Goal: Find specific page/section: Find specific page/section

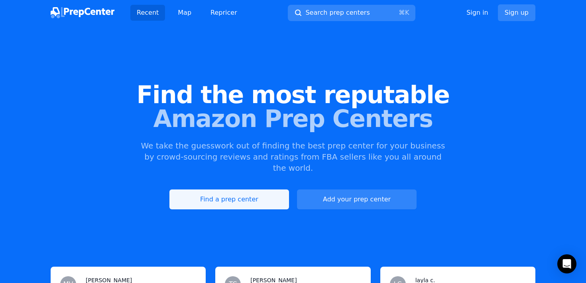
click at [258, 191] on link "Find a prep center" at bounding box center [229, 200] width 120 height 20
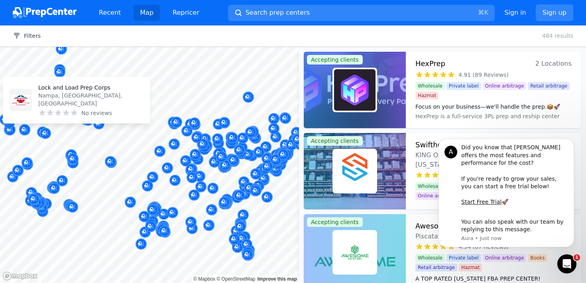
click at [35, 83] on body "Recent Map Repricer Search prep centers ⌘ K Open main menu Sign in Sign up Filt…" at bounding box center [293, 141] width 586 height 283
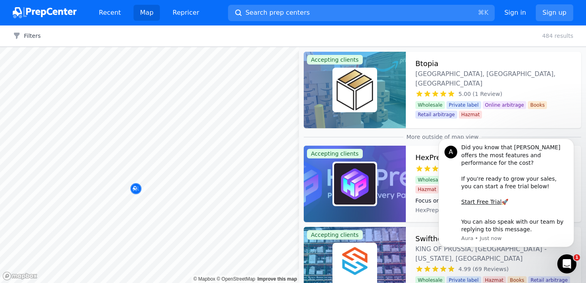
drag, startPoint x: 35, startPoint y: 83, endPoint x: 137, endPoint y: 152, distance: 123.5
click at [137, 152] on body "Recent Map Repricer Search prep centers ⌘ K Open main menu Sign in Sign up Filt…" at bounding box center [293, 141] width 586 height 283
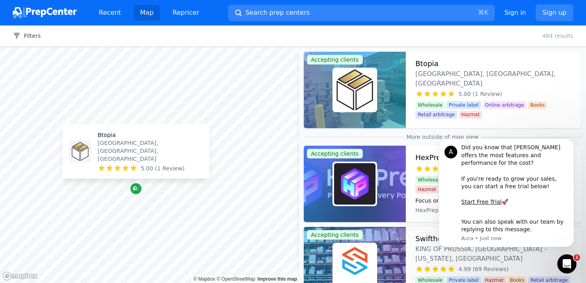
click at [136, 190] on icon "Map marker" at bounding box center [136, 189] width 6 height 5
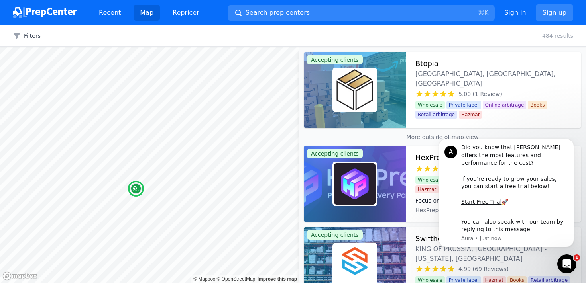
click at [395, 85] on div at bounding box center [355, 90] width 102 height 77
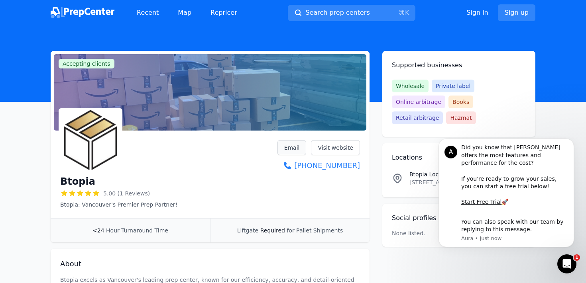
click at [292, 147] on link "Email" at bounding box center [291, 147] width 29 height 15
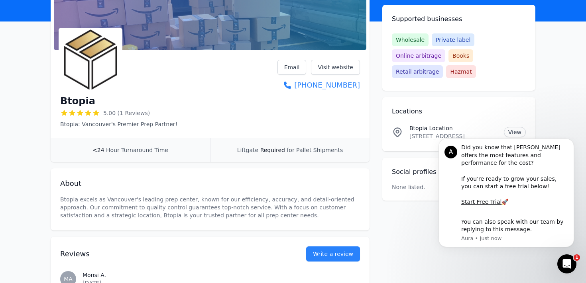
scroll to position [53, 0]
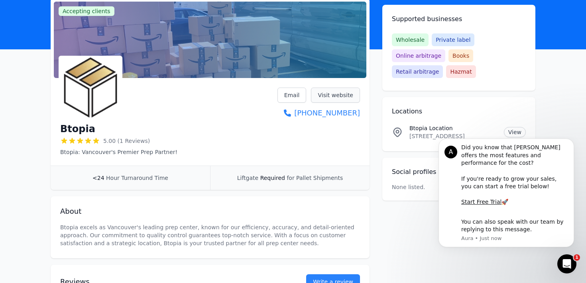
click at [328, 94] on link "Visit website" at bounding box center [335, 95] width 49 height 15
drag, startPoint x: 309, startPoint y: 110, endPoint x: 314, endPoint y: 125, distance: 15.5
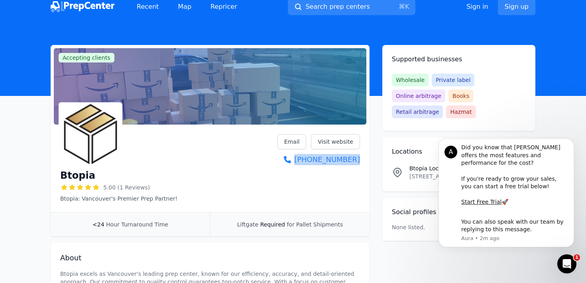
scroll to position [0, 0]
